Goal: Task Accomplishment & Management: Manage account settings

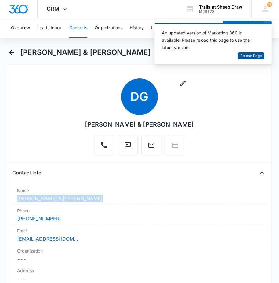
click at [258, 55] on span "Reload Page" at bounding box center [251, 56] width 22 height 6
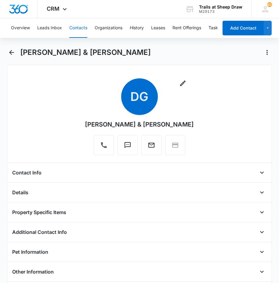
click at [80, 21] on button "Contacts" at bounding box center [78, 28] width 18 height 20
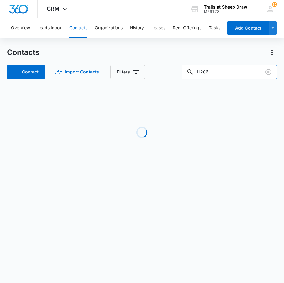
click at [218, 71] on input "H206" at bounding box center [228, 72] width 95 height 15
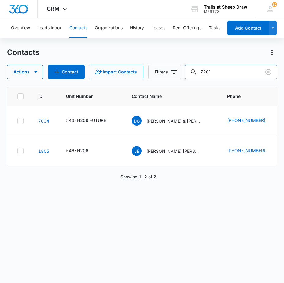
type input "Z201"
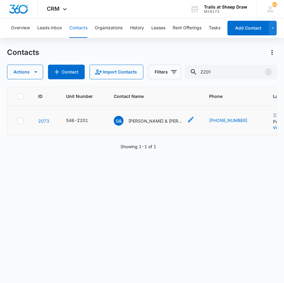
click at [141, 121] on p "[PERSON_NAME] & [PERSON_NAME]" at bounding box center [155, 121] width 55 height 6
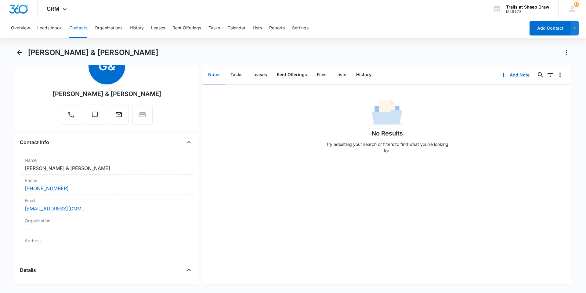
scroll to position [31, 0]
click at [64, 208] on link "[EMAIL_ADDRESS][DOMAIN_NAME]" at bounding box center [55, 208] width 61 height 7
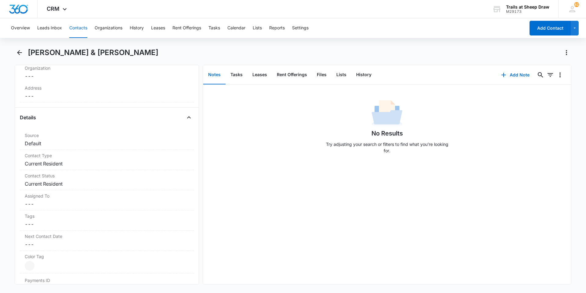
scroll to position [0, 0]
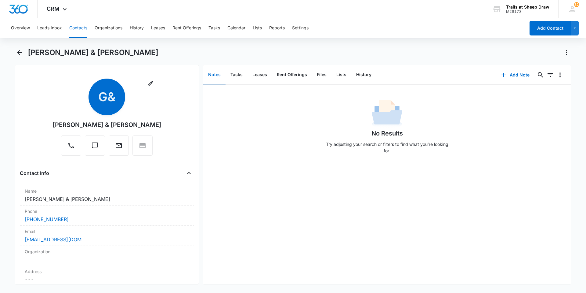
click at [75, 27] on button "Contacts" at bounding box center [78, 28] width 18 height 20
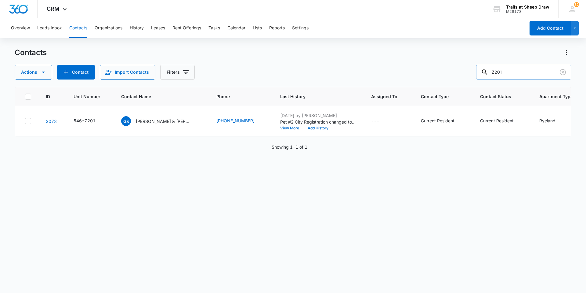
click at [283, 73] on input "Z201" at bounding box center [523, 72] width 95 height 15
type input "Y206"
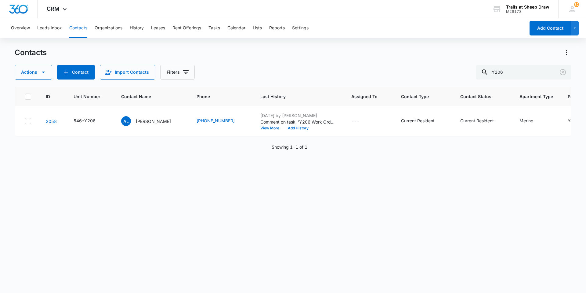
click at [253, 78] on div "Actions Contact Import Contacts Filters Y206" at bounding box center [293, 72] width 557 height 15
click at [238, 67] on div "Actions Contact Import Contacts Filters Y206" at bounding box center [293, 72] width 557 height 15
click at [229, 62] on div "Contacts Actions Contact Import Contacts Filters Y206" at bounding box center [293, 64] width 557 height 32
click at [152, 122] on p "[PERSON_NAME]" at bounding box center [153, 121] width 35 height 6
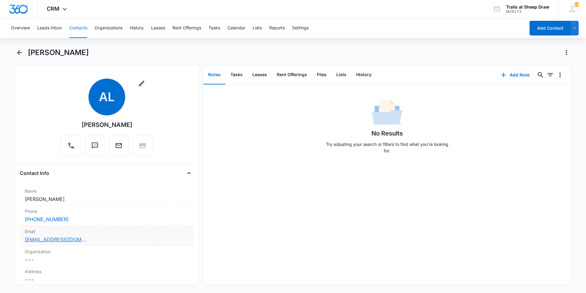
click at [54, 238] on link "[EMAIL_ADDRESS][DOMAIN_NAME]" at bounding box center [55, 238] width 61 height 7
click at [74, 27] on button "Contacts" at bounding box center [78, 28] width 18 height 20
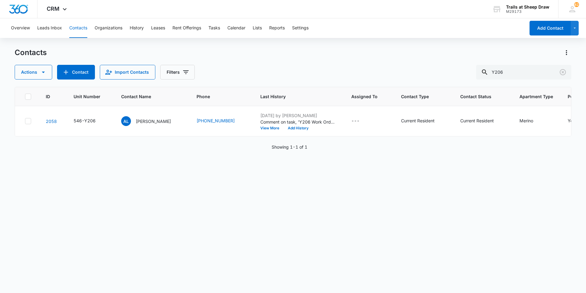
click at [283, 79] on div "Contacts Actions Contact Import Contacts Filters Y206 ID Unit Number Contact Na…" at bounding box center [293, 170] width 557 height 244
click at [283, 72] on input "Y206" at bounding box center [523, 72] width 95 height 15
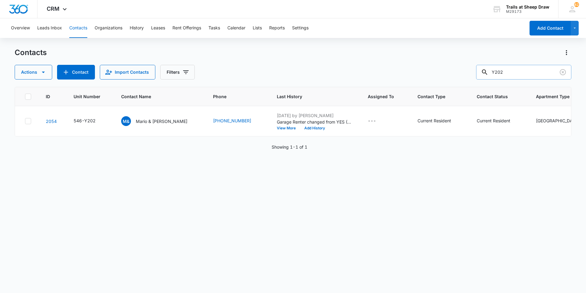
click at [283, 76] on input "Y202" at bounding box center [523, 72] width 95 height 15
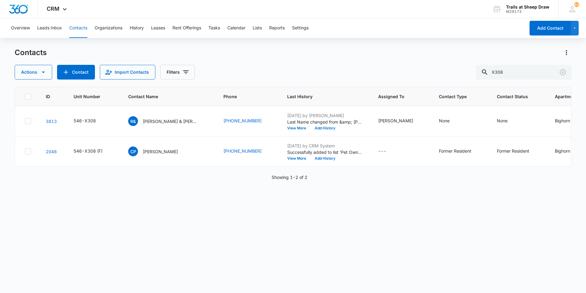
click at [255, 60] on div "Contacts Actions Contact Import Contacts Filters X308" at bounding box center [293, 64] width 557 height 32
click at [283, 73] on input "X308" at bounding box center [523, 72] width 95 height 15
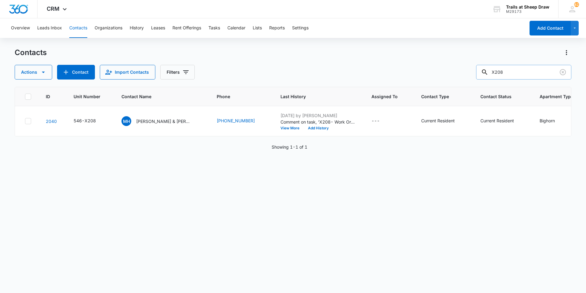
click at [283, 71] on input "X208" at bounding box center [523, 72] width 95 height 15
click at [283, 70] on input "X208" at bounding box center [523, 72] width 95 height 15
type input "[PERSON_NAME]"
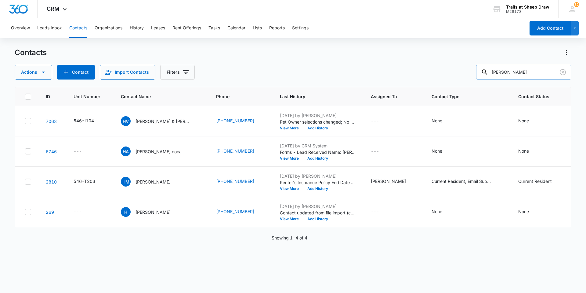
click at [283, 74] on input "[PERSON_NAME]" at bounding box center [523, 72] width 95 height 15
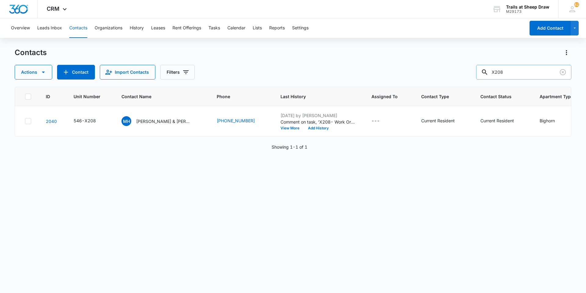
click at [283, 72] on input "X208" at bounding box center [523, 72] width 95 height 15
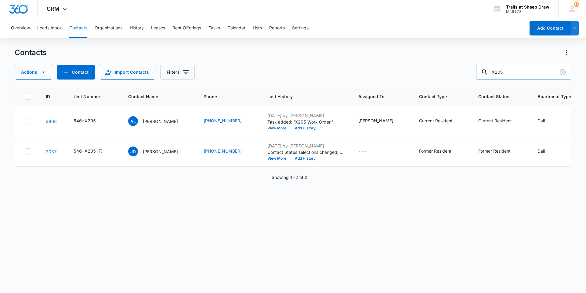
drag, startPoint x: 515, startPoint y: 73, endPoint x: 500, endPoint y: 75, distance: 14.6
click at [283, 75] on input "X205" at bounding box center [523, 72] width 95 height 15
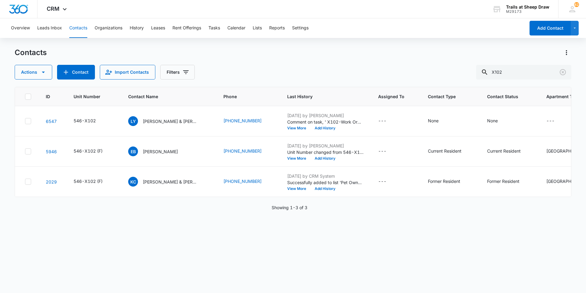
click at [2, 183] on main "Contacts Actions Contact Import Contacts Filters X102 ID Unit Number Contact Na…" at bounding box center [293, 170] width 586 height 244
drag, startPoint x: 502, startPoint y: 76, endPoint x: 508, endPoint y: 75, distance: 6.8
click at [283, 76] on input "X102" at bounding box center [523, 72] width 95 height 15
click at [283, 75] on input "X102" at bounding box center [523, 72] width 95 height 15
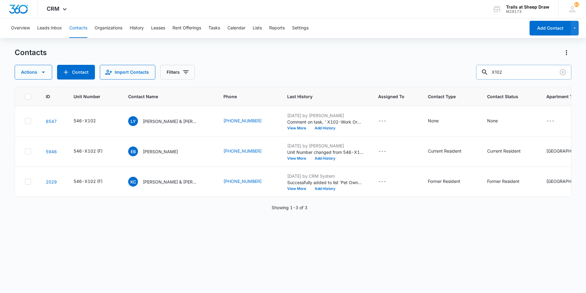
click at [283, 75] on input "X102" at bounding box center [523, 72] width 95 height 15
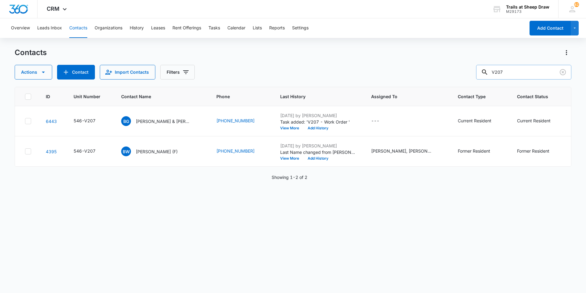
click at [283, 71] on input "V207" at bounding box center [523, 72] width 95 height 15
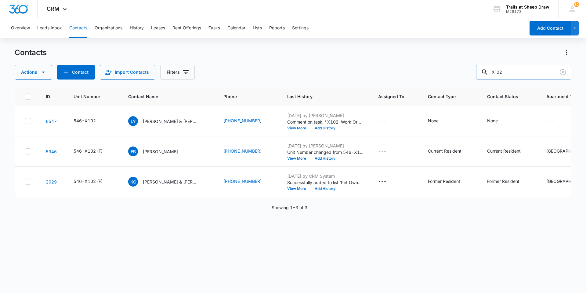
click at [283, 75] on input "X102" at bounding box center [523, 72] width 95 height 15
type input "W308"
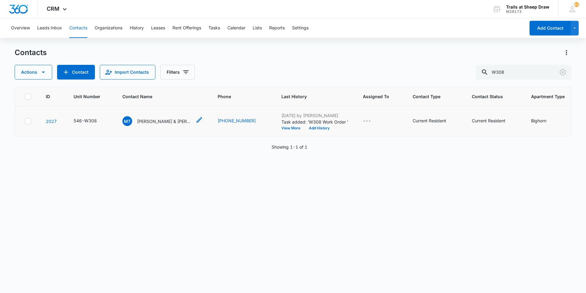
click at [165, 119] on p "[PERSON_NAME] & [PERSON_NAME]" at bounding box center [164, 121] width 55 height 6
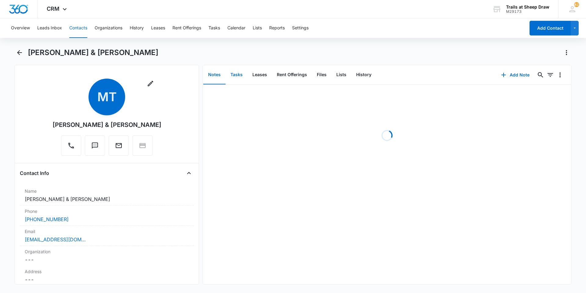
click at [236, 71] on button "Tasks" at bounding box center [237, 74] width 22 height 19
click at [283, 78] on button "Add Task" at bounding box center [516, 75] width 40 height 15
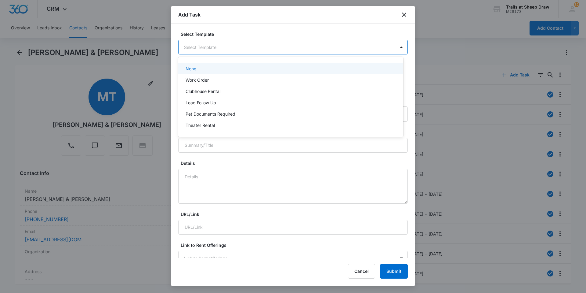
click at [211, 47] on body "CRM Apps Reputation Websites Forms CRM Email Social Content Ads Intelligence Fi…" at bounding box center [293, 146] width 586 height 293
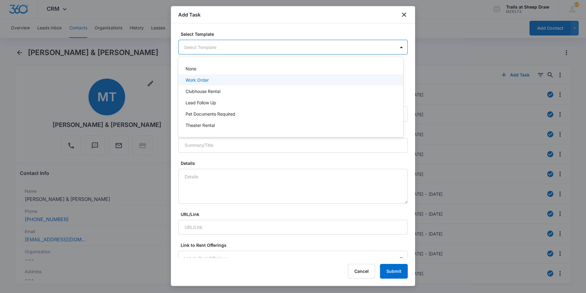
click at [204, 77] on p "Work Order" at bounding box center [197, 80] width 23 height 6
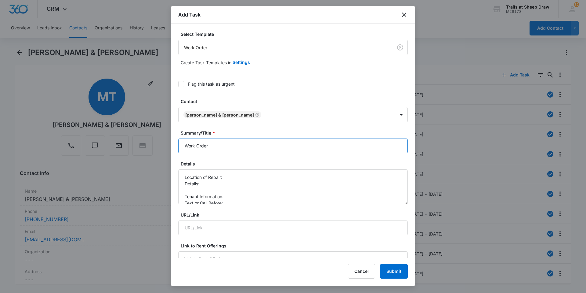
click at [182, 144] on input "Work Order" at bounding box center [293, 145] width 230 height 15
type input "W308 Work Order"
click at [238, 173] on textarea "Location of Repair: Details: Tenant Information: Text or Call Before:" at bounding box center [293, 186] width 230 height 35
click at [218, 182] on textarea "Location of Repair: Dryer Details: Tenant Information: Text or Call Before:" at bounding box center [293, 186] width 230 height 35
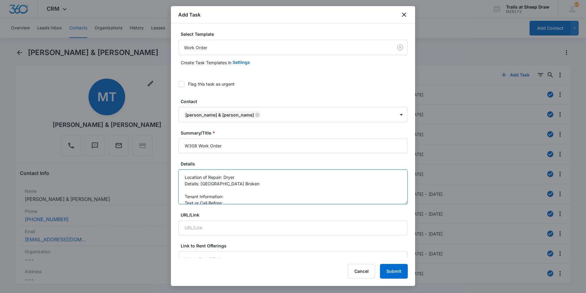
scroll to position [6, 0]
click at [231, 189] on textarea "Location of Repair: Dryer Details: [GEOGRAPHIC_DATA] Broken Tenant Information:…" at bounding box center [293, 186] width 230 height 35
click at [232, 197] on textarea "Location of Repair: Dryer Details: [GEOGRAPHIC_DATA] Broken Tenant Information:…" at bounding box center [293, 186] width 230 height 35
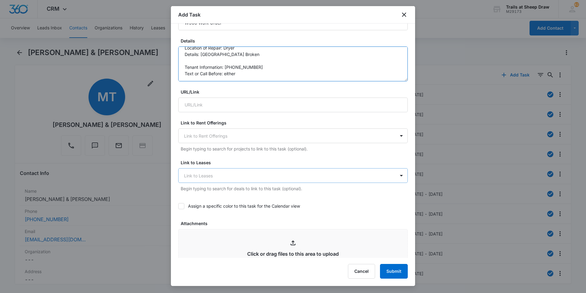
scroll to position [244, 0]
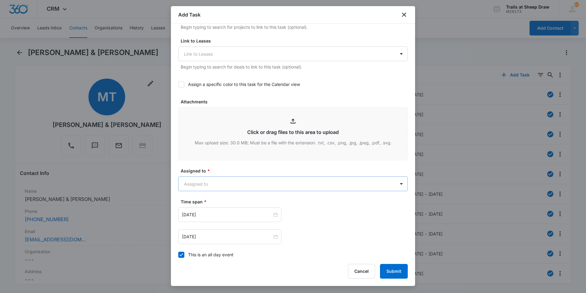
type textarea "Location of Repair: Dryer Details: [GEOGRAPHIC_DATA] Broken Tenant Information:…"
click at [228, 184] on body "CRM Apps Reputation Websites Forms CRM Email Social Content Ads Intelligence Fi…" at bounding box center [293, 146] width 586 height 293
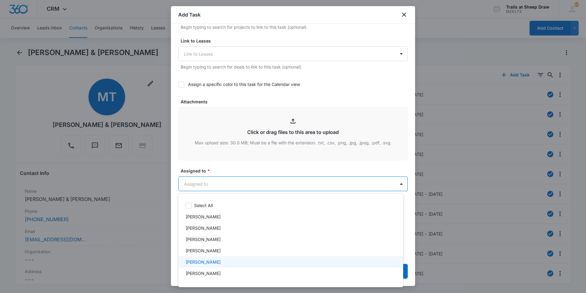
click at [215, 258] on div "[PERSON_NAME]" at bounding box center [290, 261] width 225 height 11
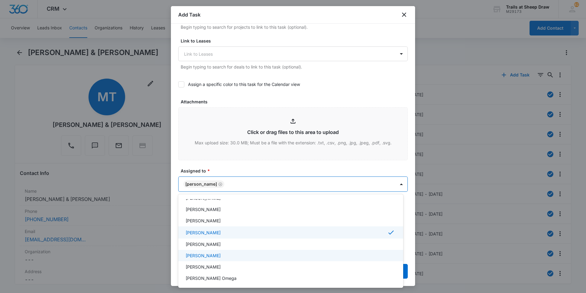
click at [217, 254] on p "[PERSON_NAME]" at bounding box center [203, 255] width 35 height 6
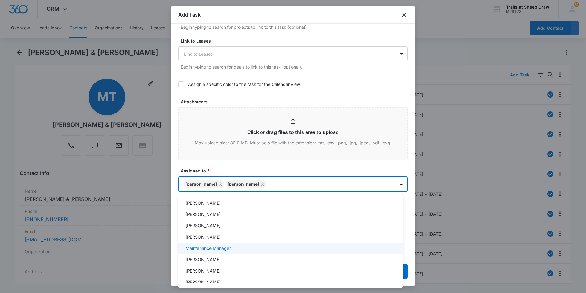
scroll to position [122, 0]
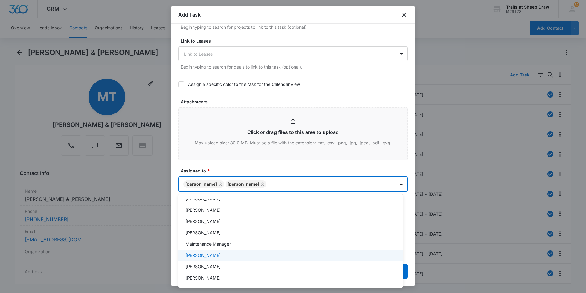
click at [242, 253] on div "[PERSON_NAME]" at bounding box center [290, 255] width 209 height 6
click at [237, 171] on div at bounding box center [293, 146] width 586 height 293
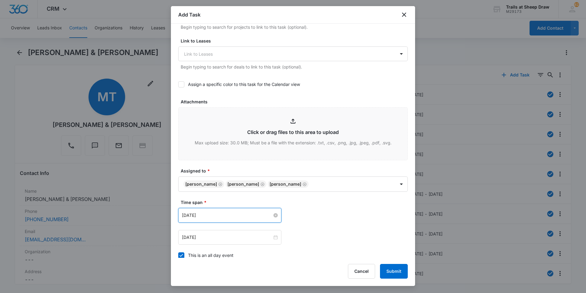
click at [269, 217] on input "[DATE]" at bounding box center [227, 215] width 90 height 7
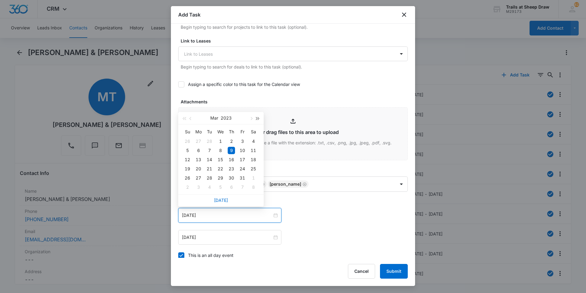
click at [259, 122] on button "button" at bounding box center [258, 118] width 7 height 12
click at [251, 119] on span "button" at bounding box center [251, 118] width 3 height 3
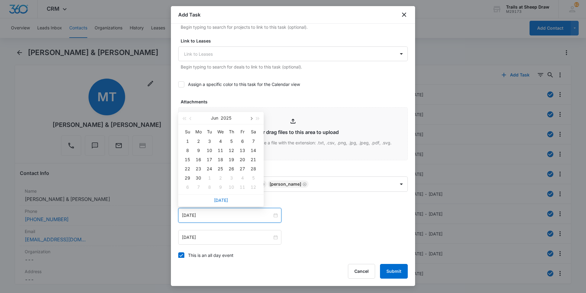
click at [252, 119] on span "button" at bounding box center [251, 118] width 3 height 3
type input "[DATE]"
click at [231, 149] on div "11" at bounding box center [231, 150] width 7 height 7
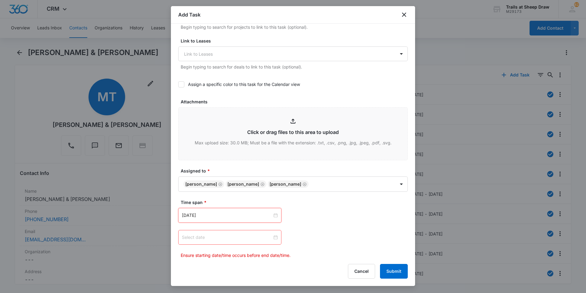
click at [272, 235] on div at bounding box center [230, 237] width 96 height 7
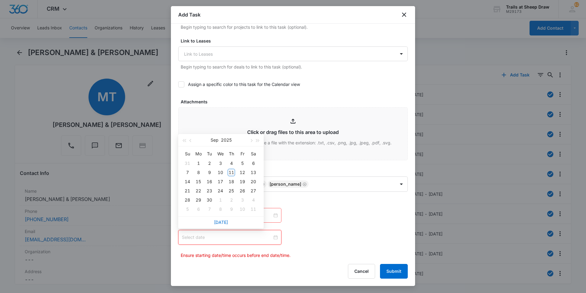
click at [272, 235] on div at bounding box center [230, 237] width 96 height 7
type input "[DATE]"
click at [254, 173] on div "13" at bounding box center [253, 172] width 7 height 7
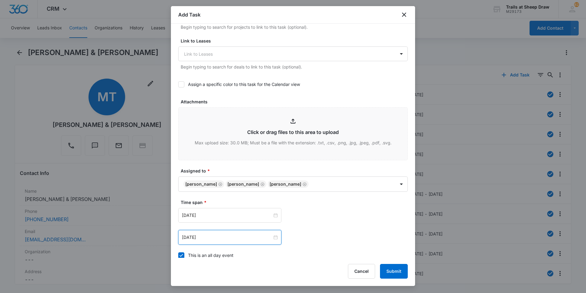
click at [283, 268] on div "Cancel Submit" at bounding box center [378, 271] width 60 height 15
click at [283, 269] on button "Submit" at bounding box center [394, 271] width 28 height 15
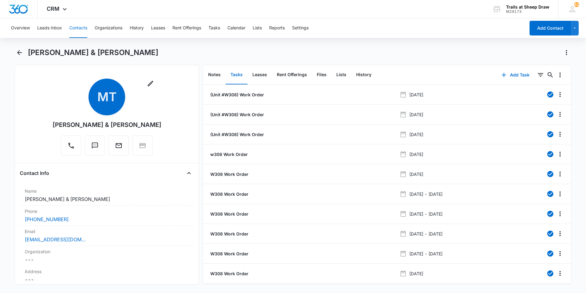
click at [75, 30] on button "Contacts" at bounding box center [78, 28] width 18 height 20
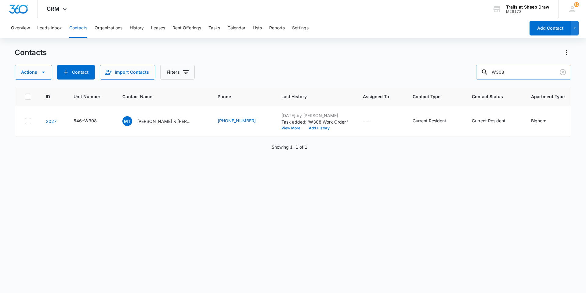
click at [283, 69] on input "W308" at bounding box center [523, 72] width 95 height 15
click at [283, 70] on input "W308" at bounding box center [523, 72] width 95 height 15
type input "X102"
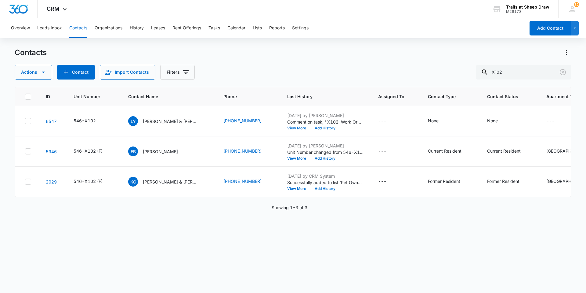
click at [283, 57] on div "Contacts" at bounding box center [293, 53] width 557 height 10
click at [155, 122] on p "[PERSON_NAME] & [PERSON_NAME]" at bounding box center [170, 121] width 55 height 6
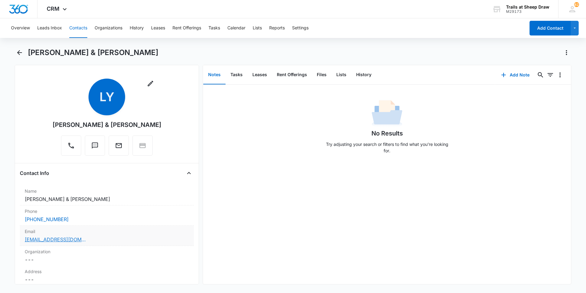
click at [70, 240] on link "[EMAIL_ADDRESS][DOMAIN_NAME]" at bounding box center [55, 238] width 61 height 7
click at [76, 28] on button "Contacts" at bounding box center [78, 28] width 18 height 20
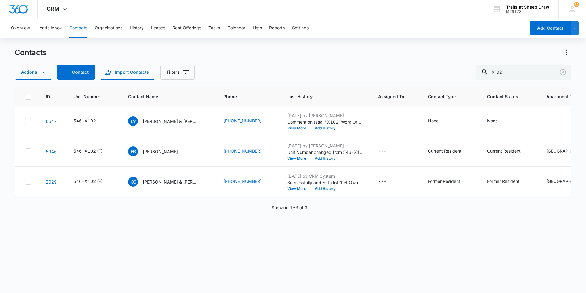
click at [283, 82] on div "Contacts Actions Contact Import Contacts Filters X102 ID Unit Number Contact Na…" at bounding box center [293, 170] width 557 height 244
click at [283, 71] on input "X102" at bounding box center [523, 72] width 95 height 15
type input "V206"
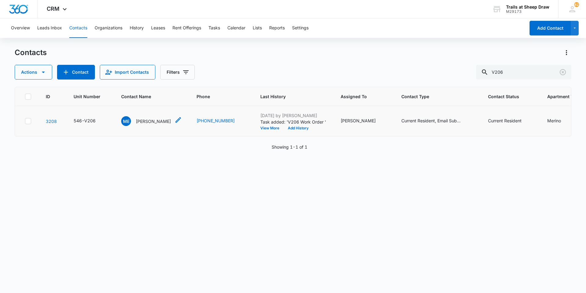
click at [152, 122] on p "[PERSON_NAME]" at bounding box center [153, 121] width 35 height 6
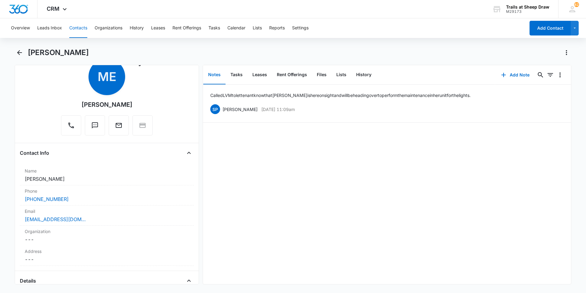
scroll to position [31, 0]
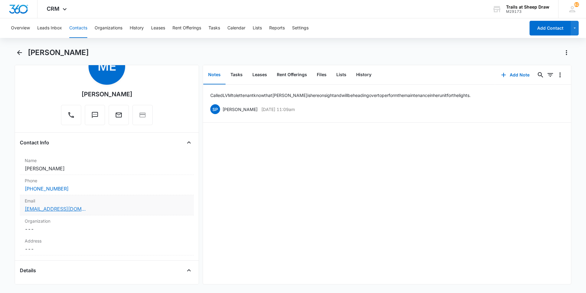
click at [65, 206] on link "[EMAIL_ADDRESS][DOMAIN_NAME]" at bounding box center [55, 208] width 61 height 7
click at [82, 26] on button "Contacts" at bounding box center [78, 28] width 18 height 20
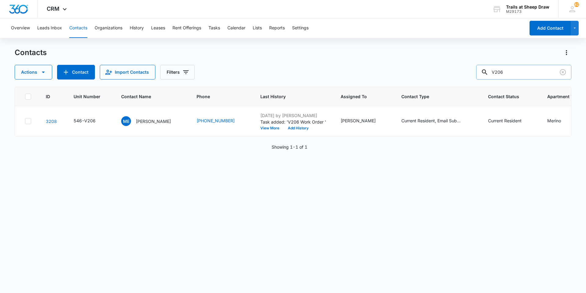
click at [283, 73] on input "V206" at bounding box center [523, 72] width 95 height 15
type input "V204"
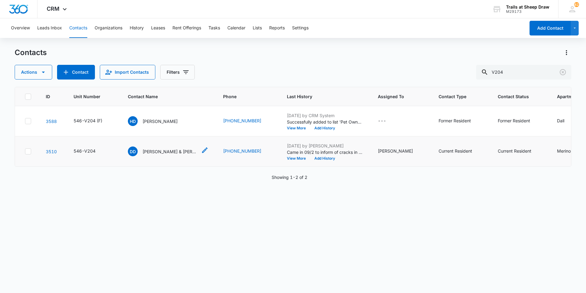
click at [170, 152] on p "[PERSON_NAME] & [PERSON_NAME] [PERSON_NAME]" at bounding box center [170, 151] width 55 height 6
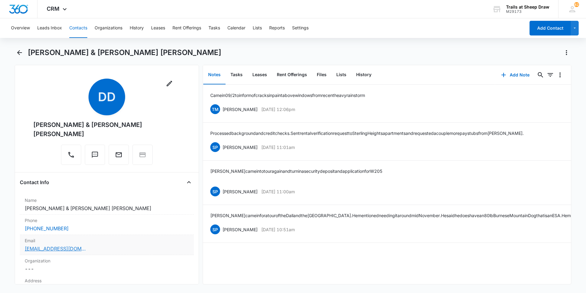
click at [70, 245] on link "[EMAIL_ADDRESS][DOMAIN_NAME]" at bounding box center [55, 248] width 61 height 7
click at [83, 29] on button "Contacts" at bounding box center [78, 28] width 18 height 20
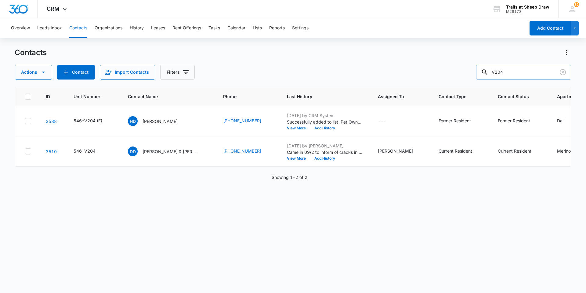
click at [283, 75] on input "V204" at bounding box center [523, 72] width 95 height 15
click at [283, 76] on input "V204" at bounding box center [523, 72] width 95 height 15
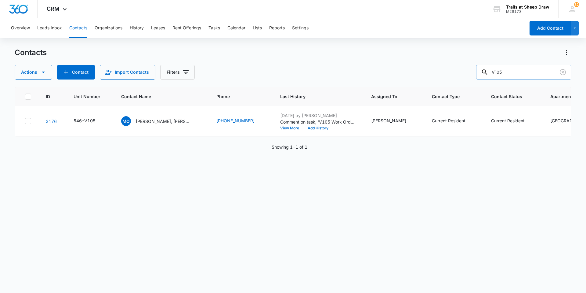
click at [283, 69] on input "V105" at bounding box center [523, 72] width 95 height 15
click at [203, 166] on div "ID Unit Number Contact Name Phone Last History Assigned To Contact Type Contact…" at bounding box center [293, 186] width 557 height 198
click at [283, 75] on input "U303" at bounding box center [523, 72] width 95 height 15
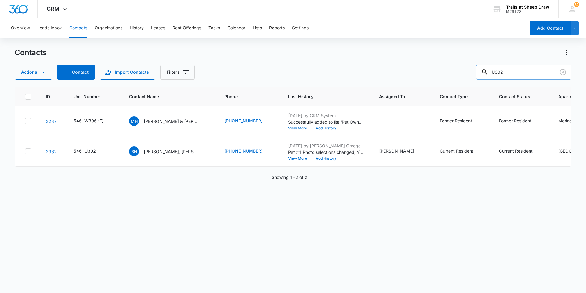
click at [283, 72] on input "U302" at bounding box center [523, 72] width 95 height 15
type input "x306"
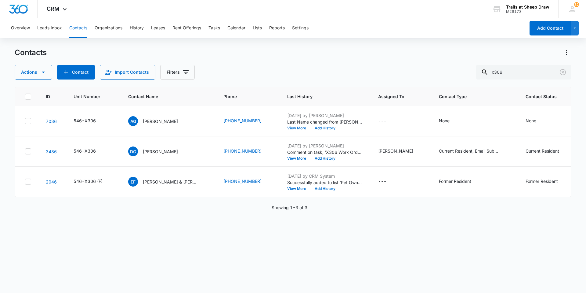
click at [81, 28] on button "Contacts" at bounding box center [78, 28] width 18 height 20
click at [95, 27] on button "Organizations" at bounding box center [109, 28] width 28 height 20
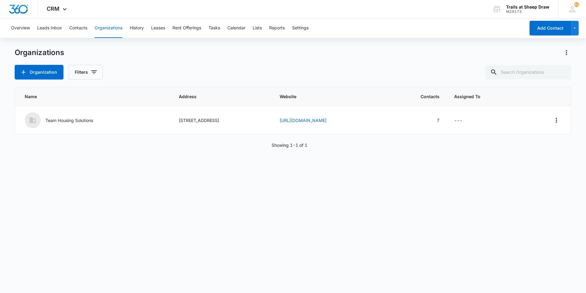
click at [146, 177] on div "Name Address Website Contacts Assigned To Team Housing Solutions [STREET_ADDRES…" at bounding box center [293, 186] width 557 height 198
click at [79, 32] on button "Contacts" at bounding box center [78, 28] width 18 height 20
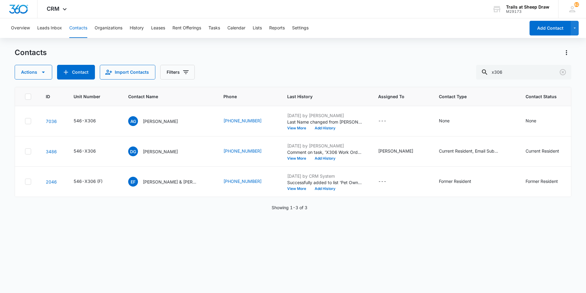
click at [283, 70] on div "Actions Contact Import Contacts Filters x306" at bounding box center [293, 72] width 557 height 15
click at [283, 73] on input "x306" at bounding box center [523, 72] width 95 height 15
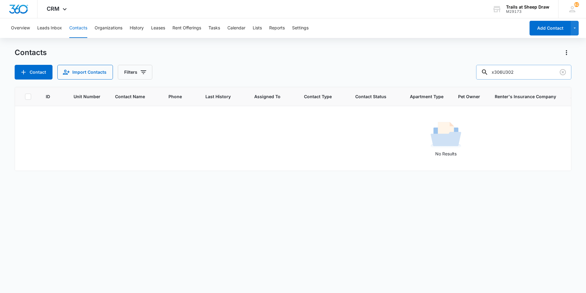
click at [283, 68] on input "x306U302" at bounding box center [523, 72] width 95 height 15
drag, startPoint x: 508, startPoint y: 69, endPoint x: 487, endPoint y: 70, distance: 21.1
click at [283, 70] on div "x306U302" at bounding box center [523, 72] width 95 height 15
type input "U302"
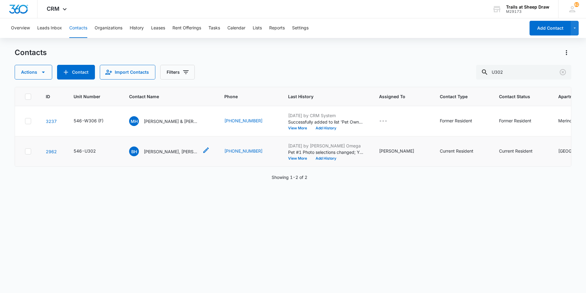
click at [156, 148] on p "[PERSON_NAME], [PERSON_NAME] & [PERSON_NAME]" at bounding box center [171, 151] width 55 height 6
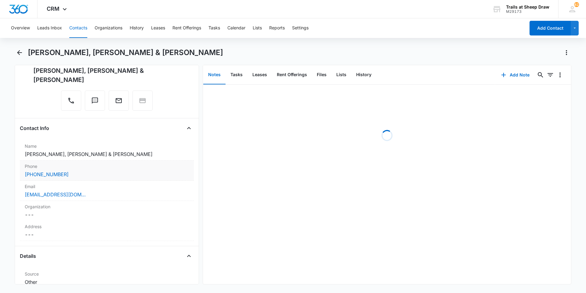
scroll to position [61, 0]
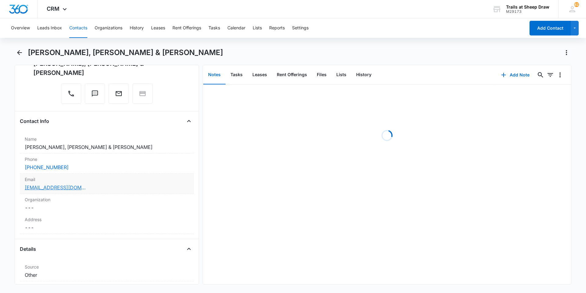
click at [60, 187] on link "[EMAIL_ADDRESS][DOMAIN_NAME]" at bounding box center [55, 187] width 61 height 7
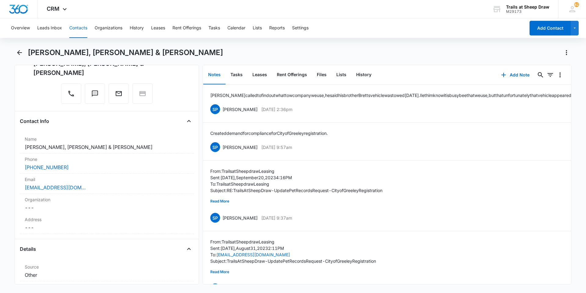
click at [80, 28] on button "Contacts" at bounding box center [78, 28] width 18 height 20
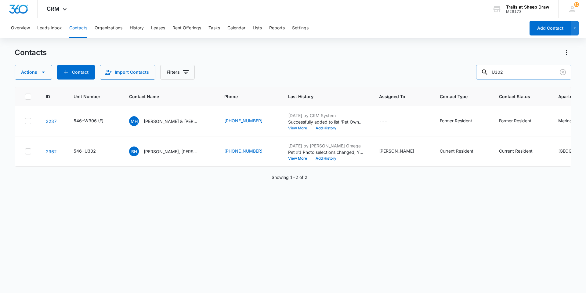
click at [283, 72] on input "U302" at bounding box center [523, 72] width 95 height 15
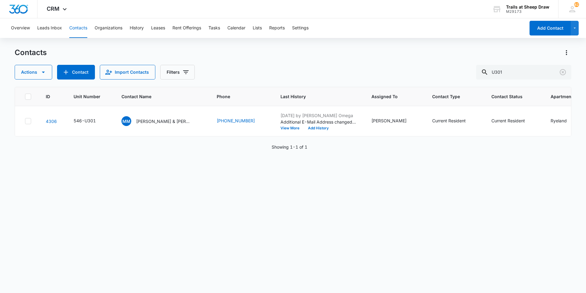
click at [249, 50] on div "Contacts" at bounding box center [293, 53] width 557 height 10
click at [250, 40] on div "Overview Leads Inbox Contacts Organizations History Leases Rent Offerings Tasks…" at bounding box center [293, 155] width 586 height 274
click at [283, 65] on div "Contacts Actions Contact Import Contacts Filters U301" at bounding box center [293, 64] width 557 height 32
click at [283, 70] on input "U301" at bounding box center [523, 72] width 95 height 15
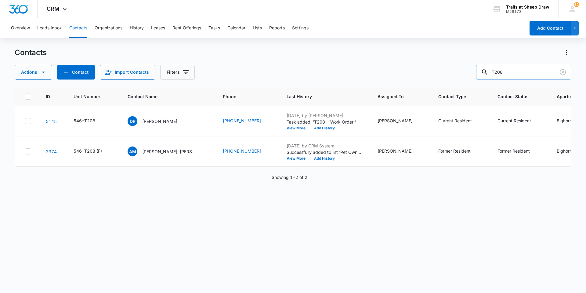
click at [283, 70] on input "T208" at bounding box center [523, 72] width 95 height 15
type input "T101"
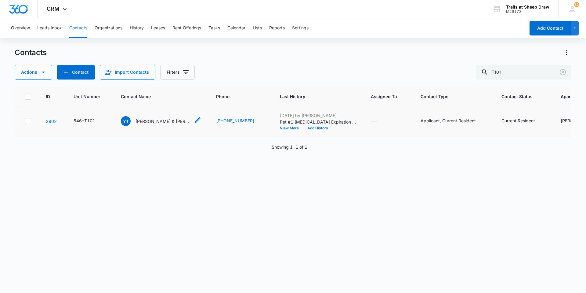
click at [161, 121] on p "[PERSON_NAME] & [PERSON_NAME]" at bounding box center [163, 121] width 55 height 6
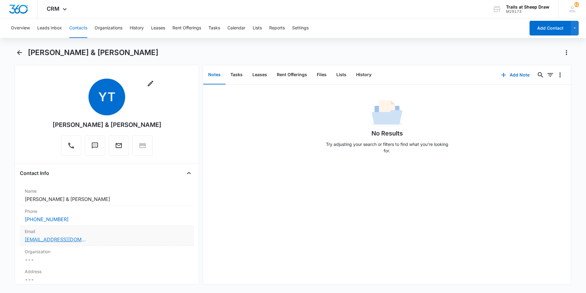
click at [61, 239] on link "[EMAIL_ADDRESS][DOMAIN_NAME]" at bounding box center [55, 238] width 61 height 7
click at [77, 29] on button "Contacts" at bounding box center [78, 28] width 18 height 20
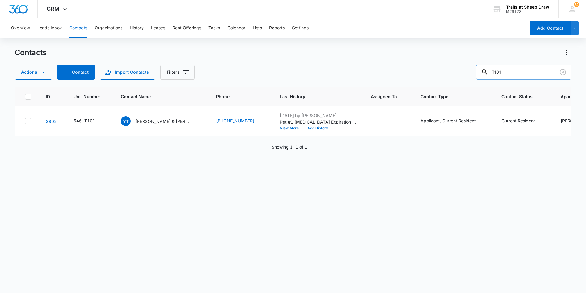
click at [283, 74] on input "T101" at bounding box center [523, 72] width 95 height 15
type input "S103"
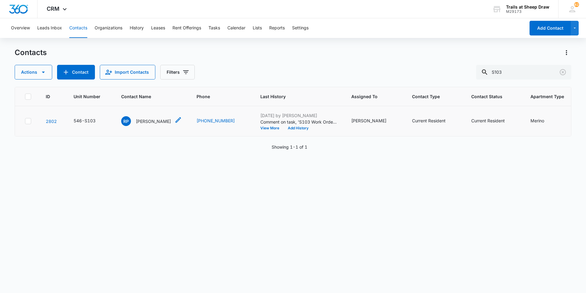
click at [140, 118] on p "[PERSON_NAME]" at bounding box center [153, 121] width 35 height 6
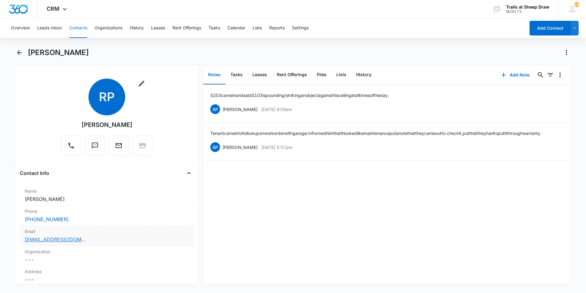
click at [45, 236] on link "[EMAIL_ADDRESS][DOMAIN_NAME]" at bounding box center [55, 238] width 61 height 7
click at [76, 29] on button "Contacts" at bounding box center [78, 28] width 18 height 20
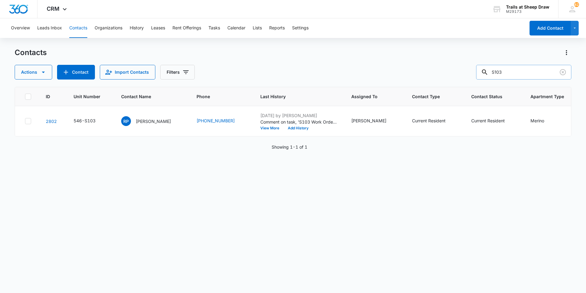
click at [283, 77] on input "S103" at bounding box center [523, 72] width 95 height 15
type input "R206"
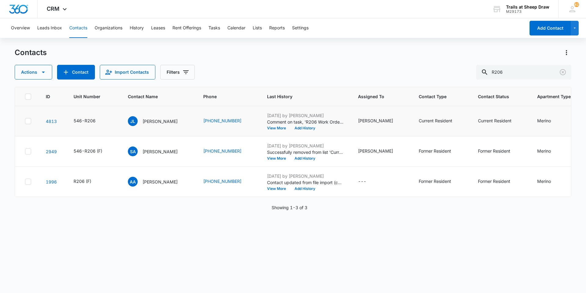
click at [155, 111] on td "[PERSON_NAME]" at bounding box center [158, 121] width 75 height 30
click at [158, 119] on p "[PERSON_NAME]" at bounding box center [160, 121] width 35 height 6
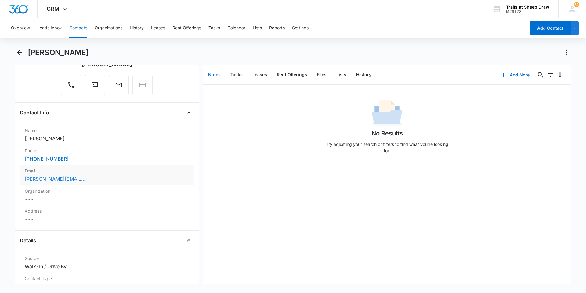
scroll to position [61, 0]
click at [62, 179] on link "[PERSON_NAME][EMAIL_ADDRESS][PERSON_NAME][DOMAIN_NAME]" at bounding box center [55, 177] width 61 height 7
click at [76, 28] on button "Contacts" at bounding box center [78, 28] width 18 height 20
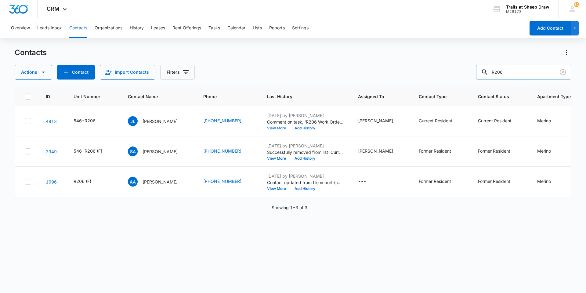
click at [283, 74] on input "R206" at bounding box center [523, 72] width 95 height 15
type input "Q208"
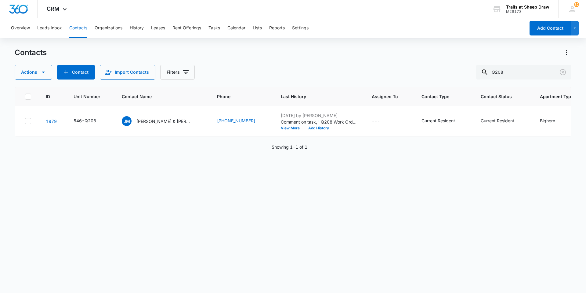
click at [201, 47] on div "Overview Leads Inbox Contacts Organizations History Leases Rent Offerings Tasks…" at bounding box center [293, 155] width 586 height 274
click at [283, 79] on div "Contacts Actions Contact Import Contacts Filters Q208 ID Unit Number Contact Na…" at bounding box center [293, 170] width 557 height 244
click at [283, 73] on input "Q208" at bounding box center [523, 72] width 95 height 15
click at [165, 122] on p "[PERSON_NAME] & [PERSON_NAME]" at bounding box center [164, 121] width 55 height 6
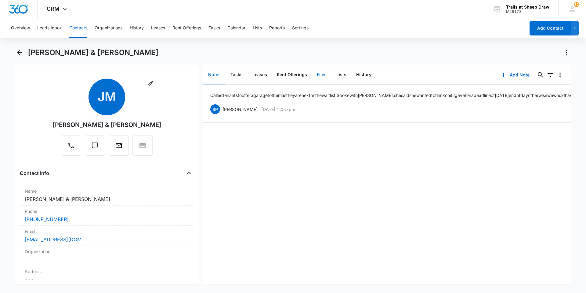
click at [283, 75] on button "Files" at bounding box center [322, 74] width 20 height 19
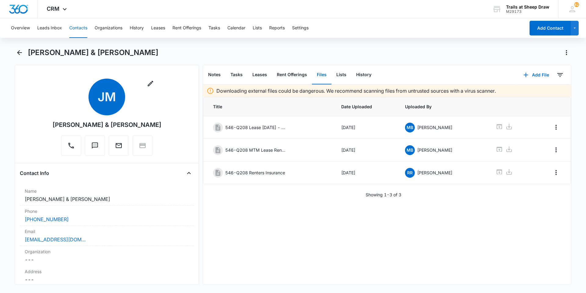
click at [81, 28] on button "Contacts" at bounding box center [78, 28] width 18 height 20
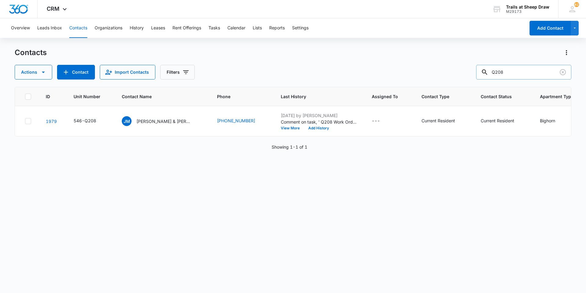
click at [283, 73] on input "Q208" at bounding box center [523, 72] width 95 height 15
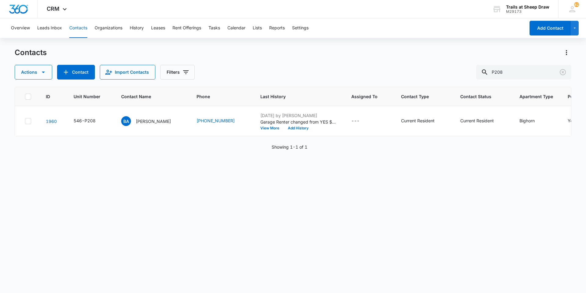
click at [209, 51] on div "Contacts" at bounding box center [293, 53] width 557 height 10
click at [283, 79] on input "P208" at bounding box center [523, 72] width 95 height 15
click at [283, 77] on input "P208" at bounding box center [523, 72] width 95 height 15
click at [283, 76] on input "P208" at bounding box center [523, 72] width 95 height 15
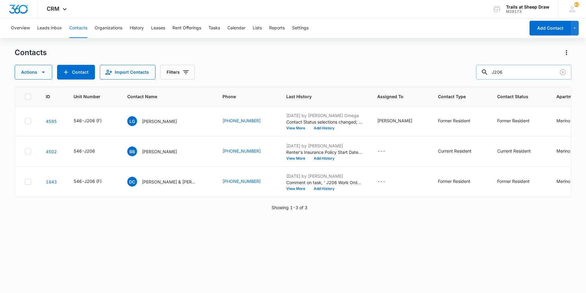
click at [283, 69] on input "J206" at bounding box center [523, 72] width 95 height 15
type input "T101"
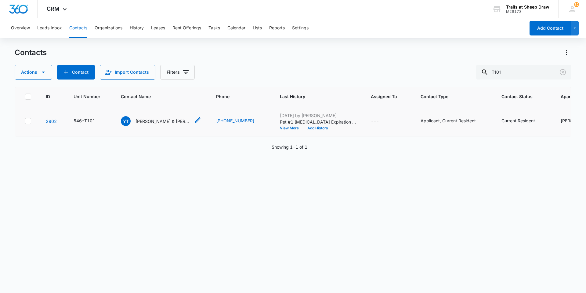
click at [175, 118] on p "[PERSON_NAME] & [PERSON_NAME]" at bounding box center [163, 121] width 55 height 6
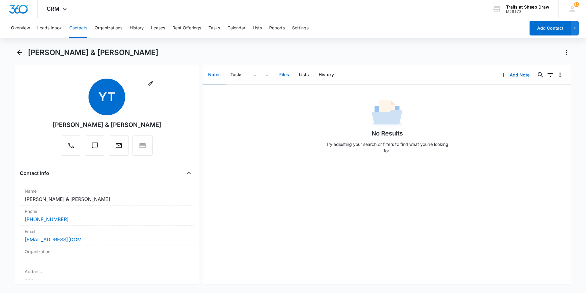
click at [283, 74] on button "Files" at bounding box center [285, 74] width 20 height 19
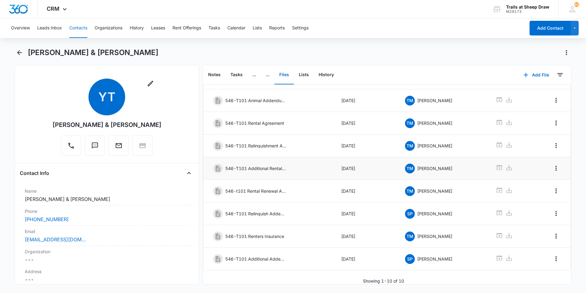
scroll to position [77, 0]
click at [84, 27] on button "Contacts" at bounding box center [78, 28] width 18 height 20
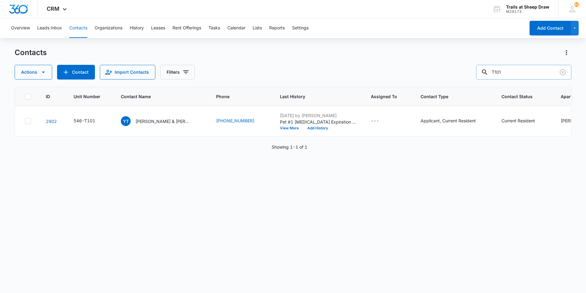
click at [283, 72] on input "T101" at bounding box center [523, 72] width 95 height 15
type input "V301"
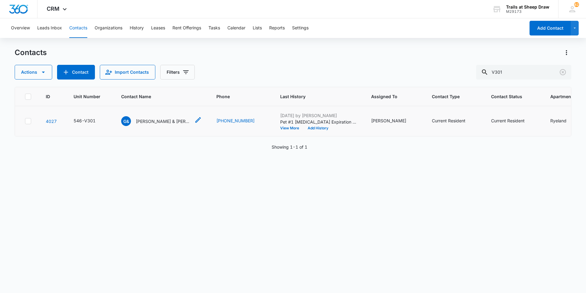
click at [158, 121] on p "[PERSON_NAME] & [PERSON_NAME]" at bounding box center [163, 121] width 55 height 6
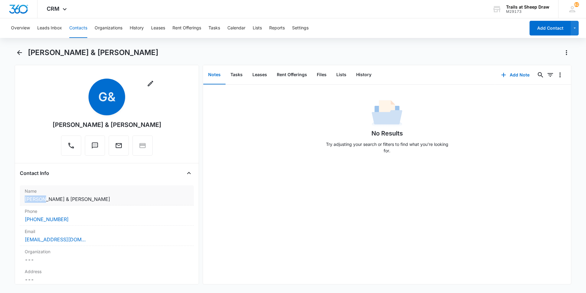
drag, startPoint x: 43, startPoint y: 199, endPoint x: 23, endPoint y: 198, distance: 19.6
click at [23, 198] on div "Name Cancel Save Changes [PERSON_NAME] & [PERSON_NAME]" at bounding box center [107, 195] width 174 height 20
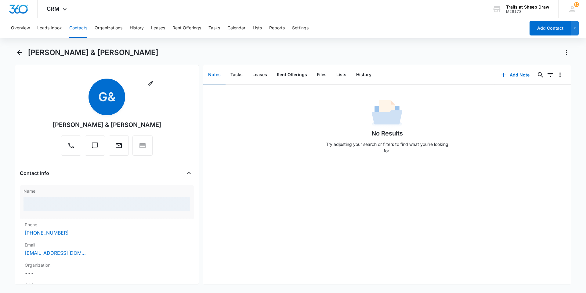
copy dd "[PERSON_NAME]"
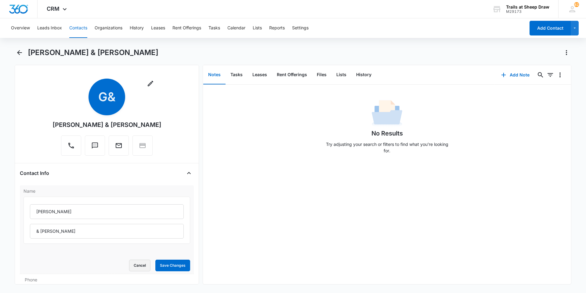
click at [144, 264] on button "Cancel" at bounding box center [139, 265] width 21 height 12
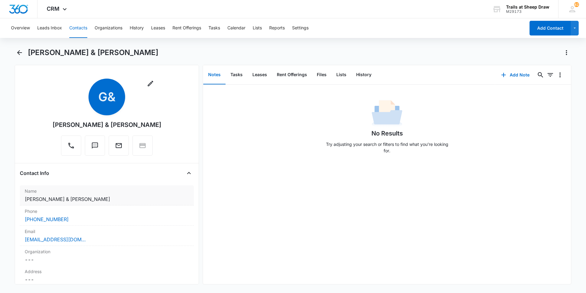
click at [97, 194] on div "Name Cancel Save Changes [PERSON_NAME] & [PERSON_NAME]" at bounding box center [107, 195] width 174 height 20
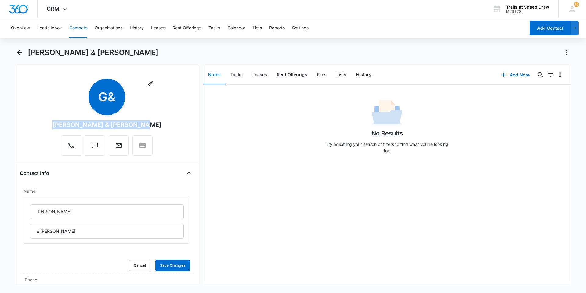
drag, startPoint x: 65, startPoint y: 123, endPoint x: 162, endPoint y: 123, distance: 96.8
click at [162, 123] on div "Remove [PERSON_NAME] [PERSON_NAME] & [PERSON_NAME]" at bounding box center [107, 117] width 174 height 79
copy div "[PERSON_NAME] & [PERSON_NAME]"
click at [78, 29] on button "Contacts" at bounding box center [78, 28] width 18 height 20
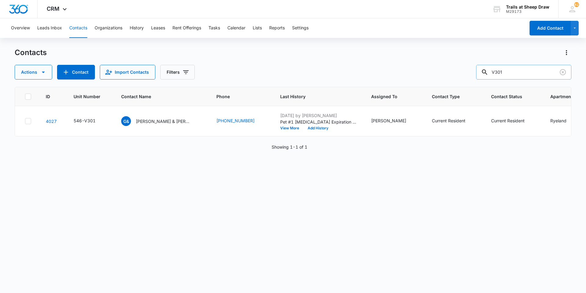
click at [283, 69] on input "V301" at bounding box center [523, 72] width 95 height 15
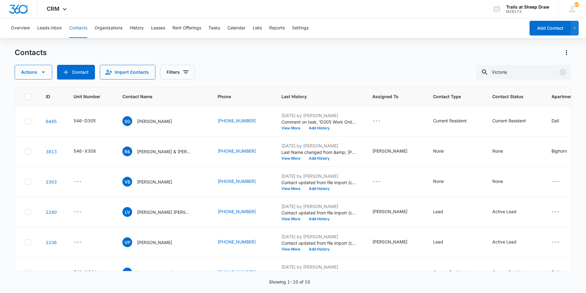
click at [234, 52] on div "Contacts" at bounding box center [293, 53] width 557 height 10
click at [283, 68] on input "Victoria" at bounding box center [523, 72] width 95 height 15
click at [283, 69] on input "Victoria" at bounding box center [523, 72] width 95 height 15
type input "E203"
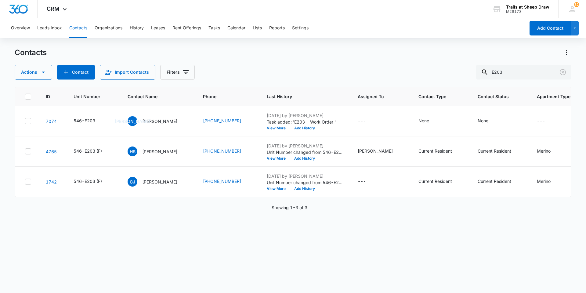
click at [156, 44] on div "Overview Leads Inbox Contacts Organizations History Leases Rent Offerings Tasks…" at bounding box center [293, 155] width 586 height 274
click at [155, 122] on p "[PERSON_NAME]" at bounding box center [159, 121] width 35 height 6
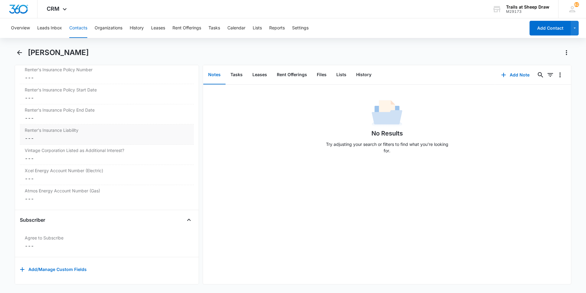
scroll to position [1355, 0]
click at [60, 175] on dd "Cancel Save Changes ---" at bounding box center [107, 178] width 164 height 7
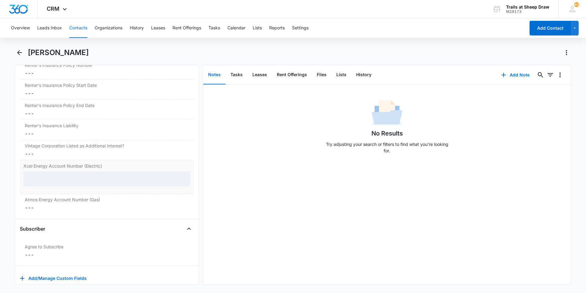
scroll to position [1386, 0]
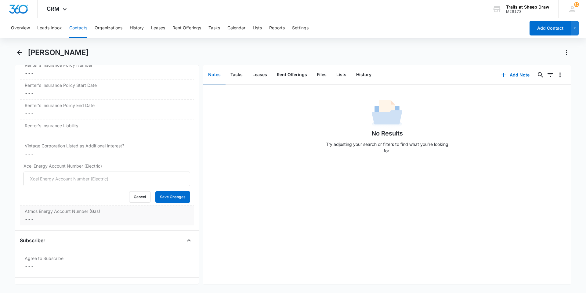
click at [57, 212] on label "Atmos Energy Account Number (Gas)" at bounding box center [107, 211] width 164 height 6
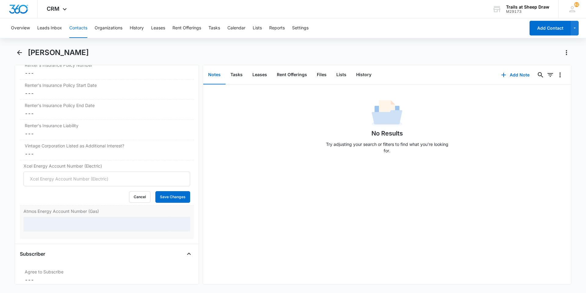
click at [57, 223] on div at bounding box center [107, 224] width 167 height 15
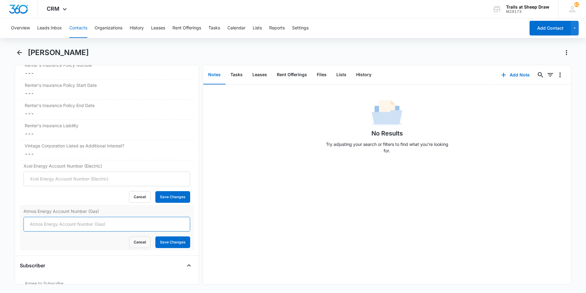
click at [60, 226] on input "Atmos Energy Account Number (Gas)" at bounding box center [107, 224] width 167 height 15
type input "3079312618"
click at [155, 236] on button "Save Changes" at bounding box center [172, 242] width 35 height 12
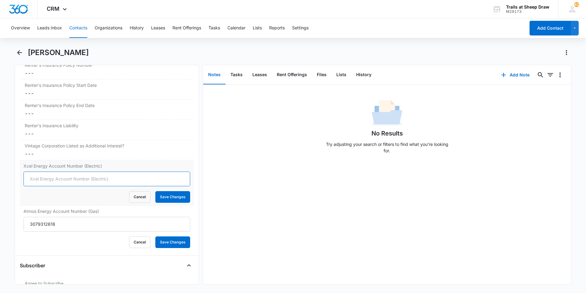
click at [126, 179] on input "Xcel Energy Account Number (Electric)" at bounding box center [107, 178] width 167 height 15
type input "53-0015537072-1"
click at [155, 191] on button "Save Changes" at bounding box center [172, 197] width 35 height 12
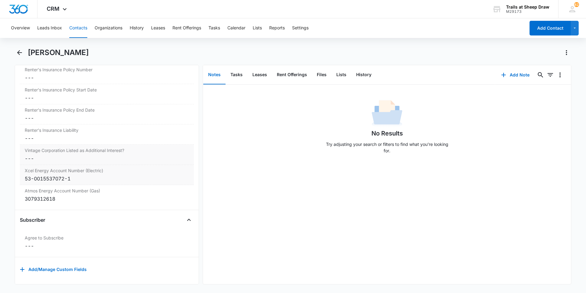
click at [144, 155] on dd "Cancel Save Changes ---" at bounding box center [107, 158] width 164 height 7
